Goal: Transaction & Acquisition: Subscribe to service/newsletter

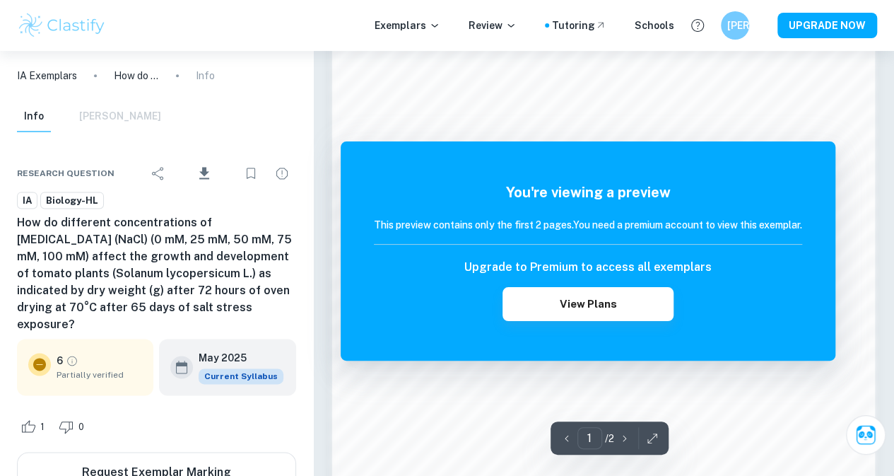
scroll to position [962, 0]
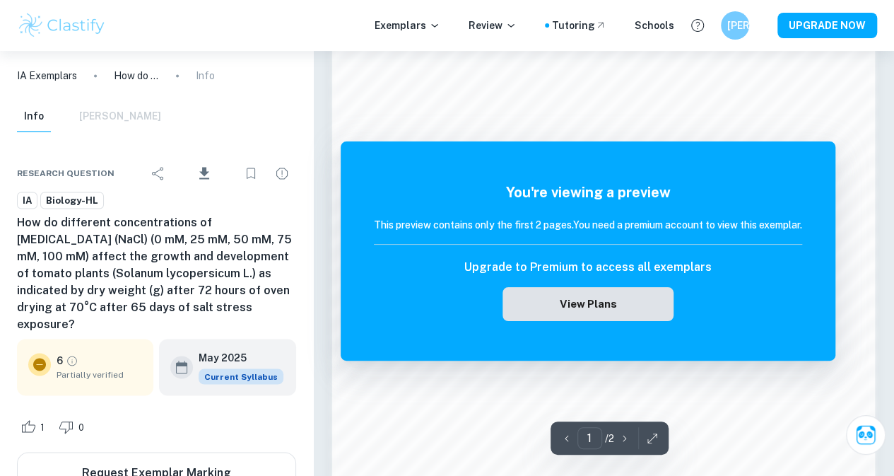
click at [543, 292] on button "View Plans" at bounding box center [587, 304] width 171 height 34
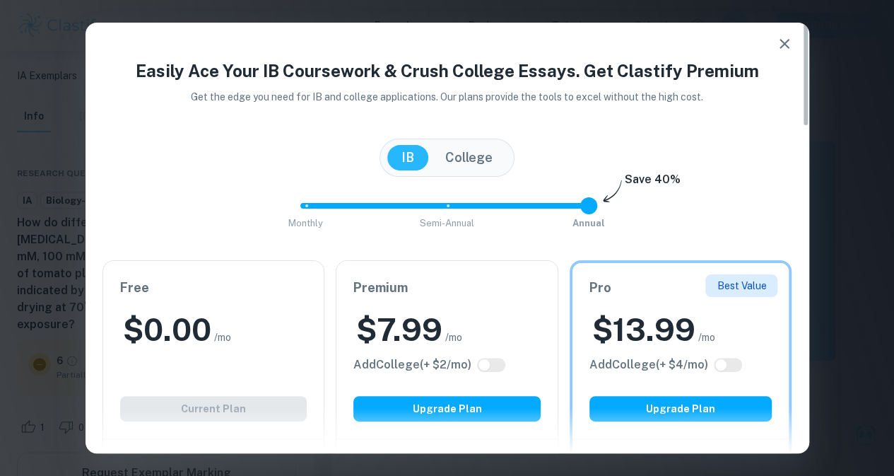
click at [256, 375] on div "Free $ 0.00 /mo Add College (+ $ 2 /mo) Current Plan" at bounding box center [213, 349] width 221 height 177
click at [261, 370] on div "Free $ 0.00 /mo Add College (+ $ 2 /mo) Current Plan" at bounding box center [213, 349] width 221 height 177
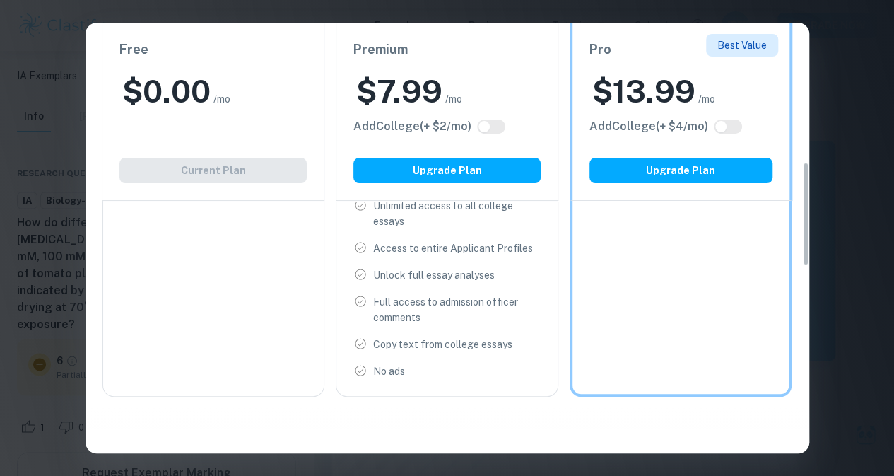
scroll to position [577, 0]
click at [829, 249] on div "Easily Ace Your IB Coursework & Crush College Essays. Get Clastify Premium Get …" at bounding box center [447, 238] width 894 height 476
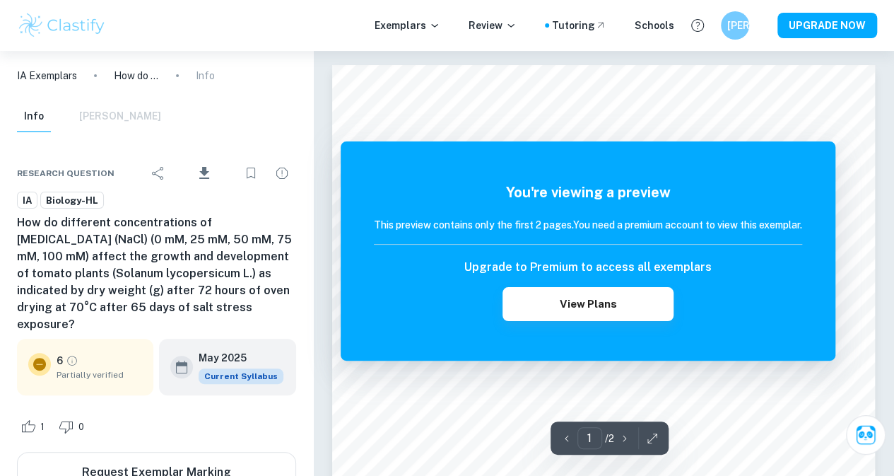
scroll to position [11, 0]
